Goal: Transaction & Acquisition: Purchase product/service

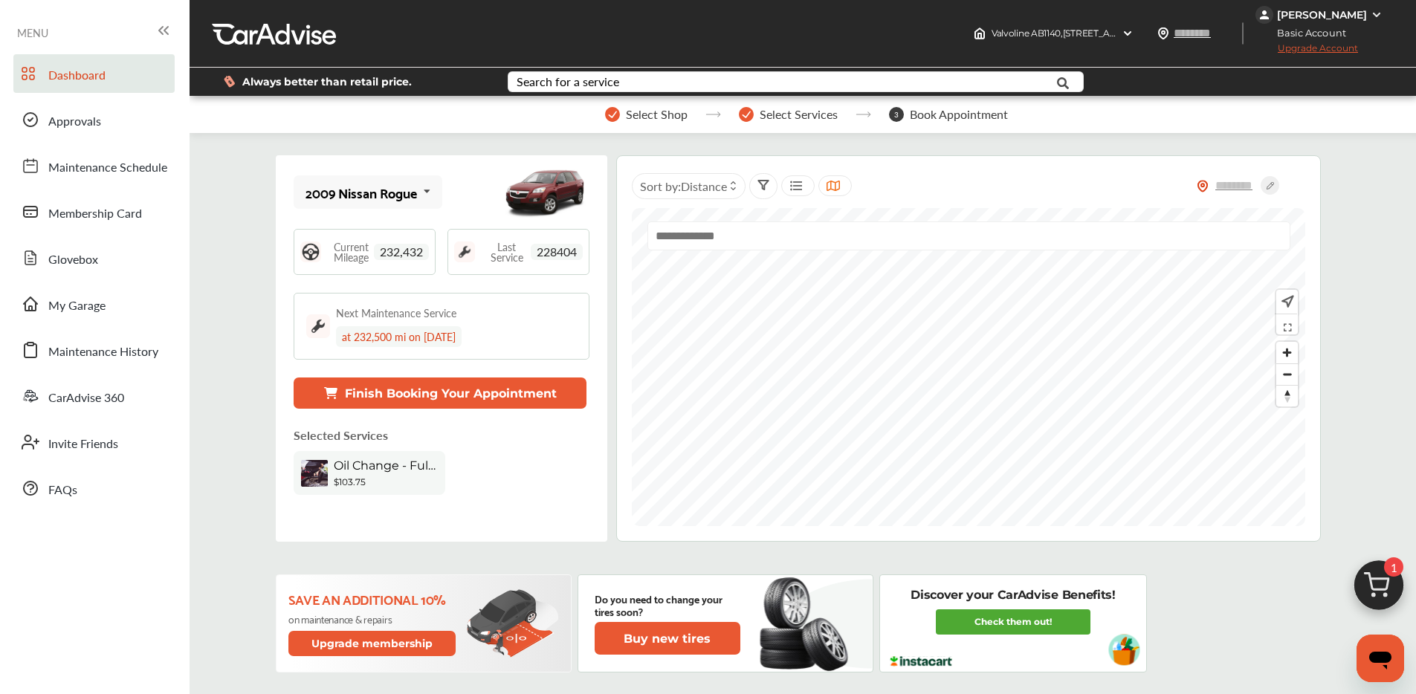
click at [1380, 586] on img at bounding box center [1378, 589] width 71 height 71
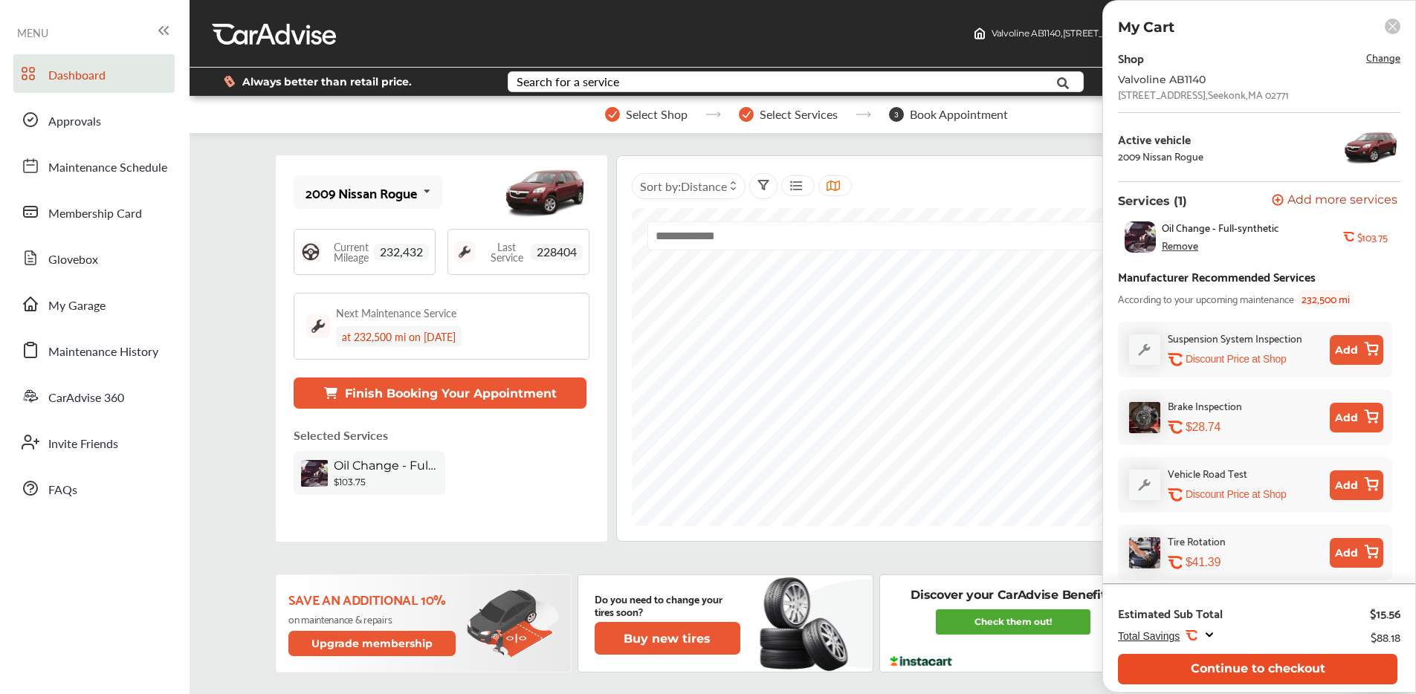
click at [1290, 659] on button "Continue to checkout" at bounding box center [1257, 669] width 279 height 30
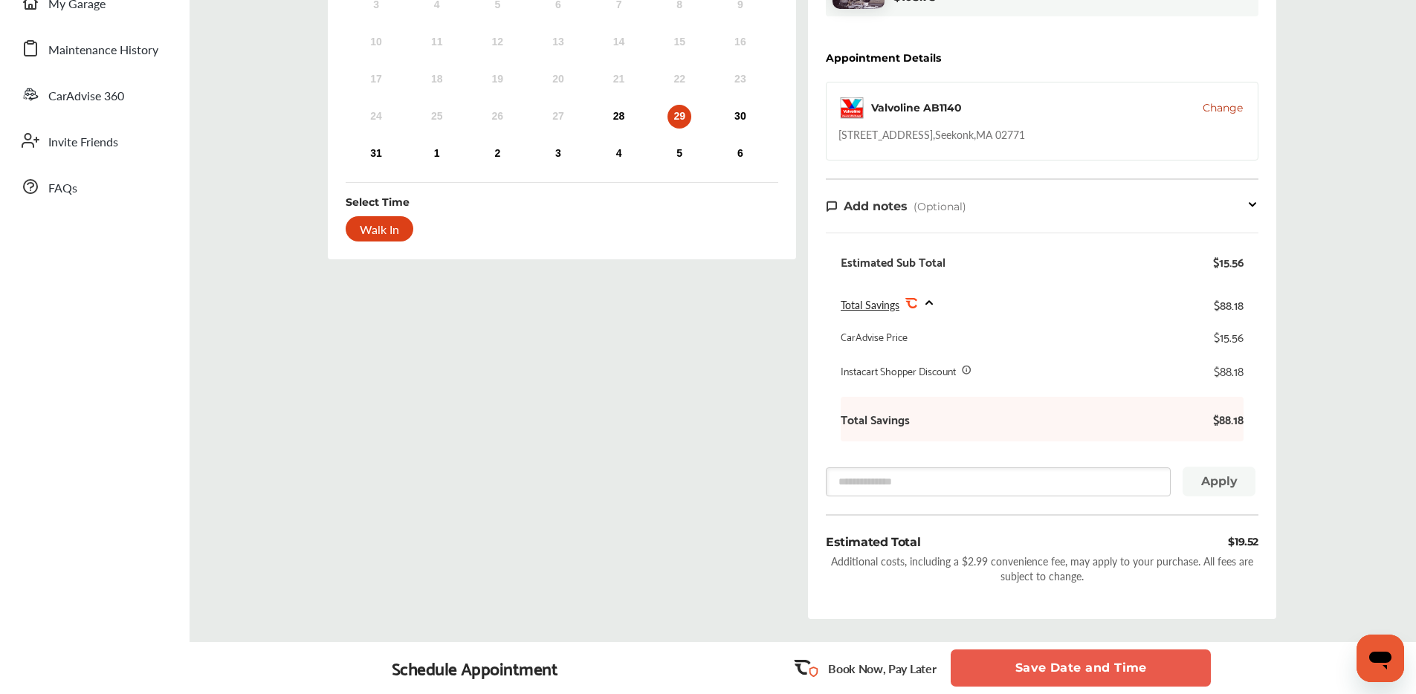
scroll to position [306, 0]
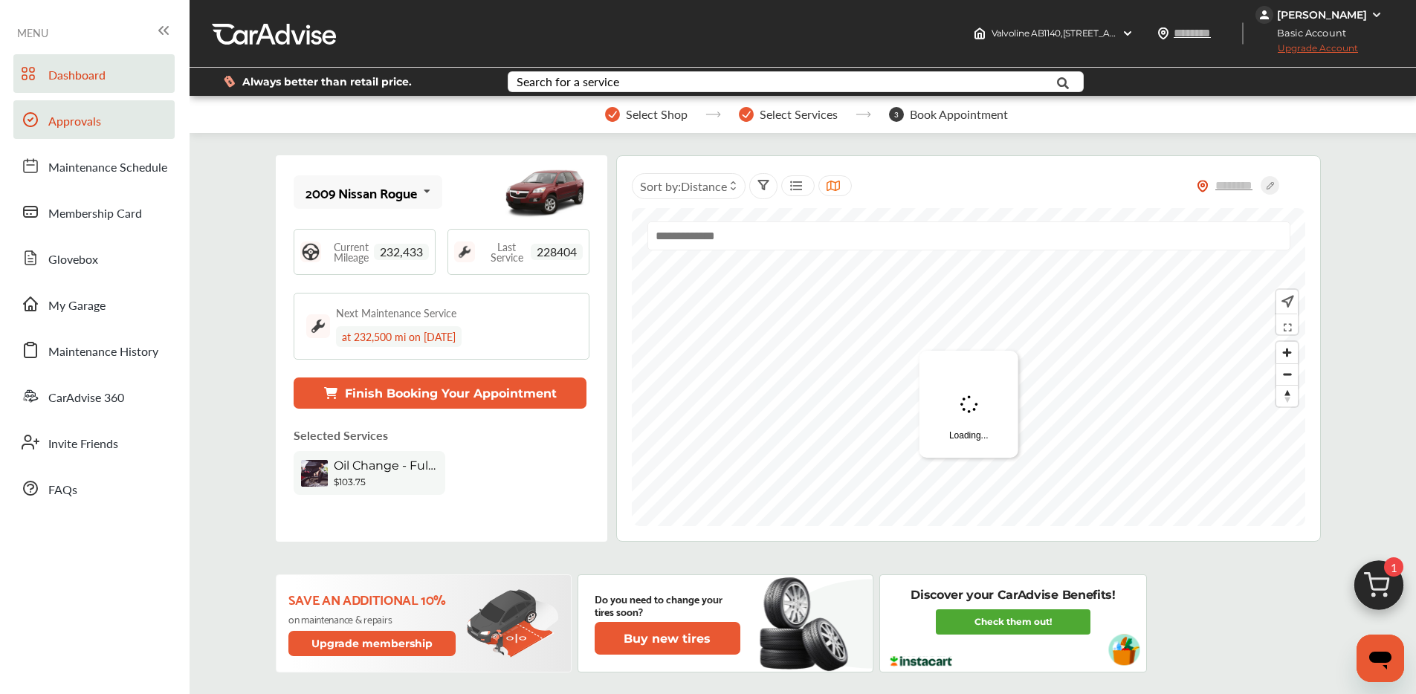
click at [106, 111] on link "Approvals" at bounding box center [93, 119] width 161 height 39
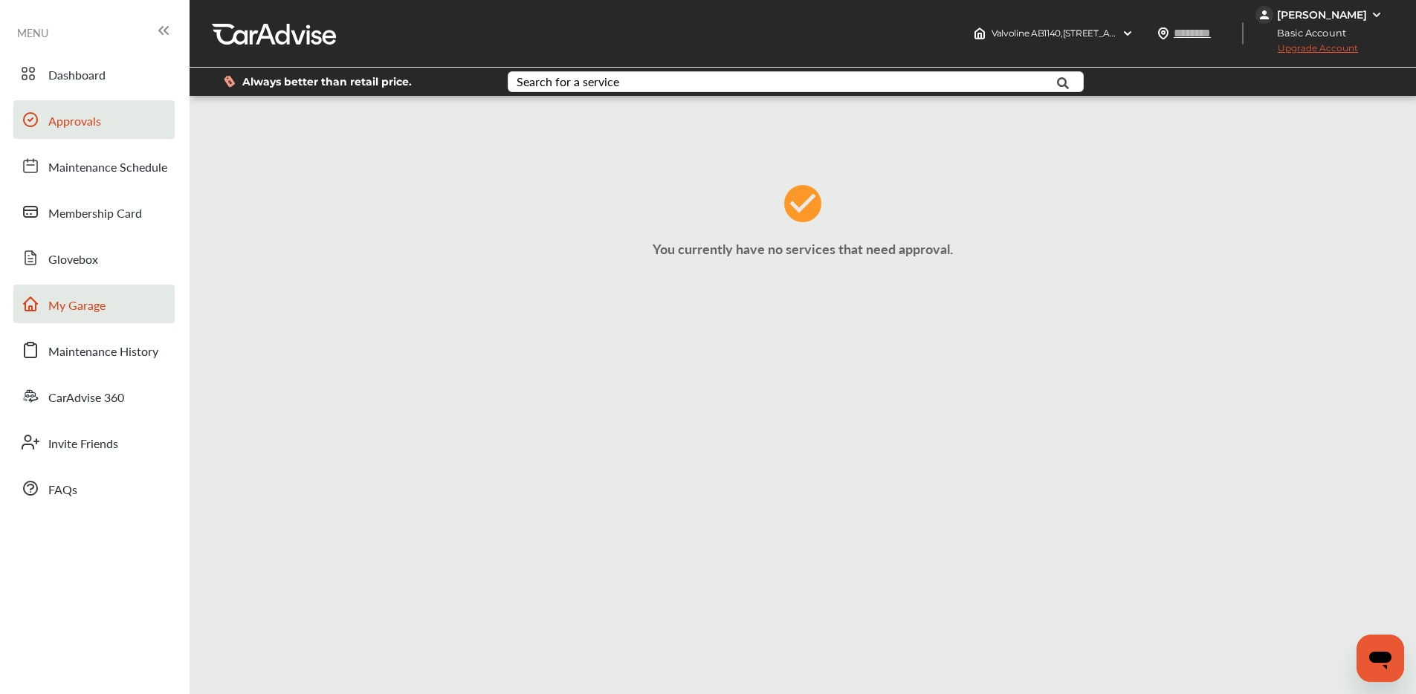
click at [100, 291] on link "My Garage" at bounding box center [93, 304] width 161 height 39
